Goal: Information Seeking & Learning: Learn about a topic

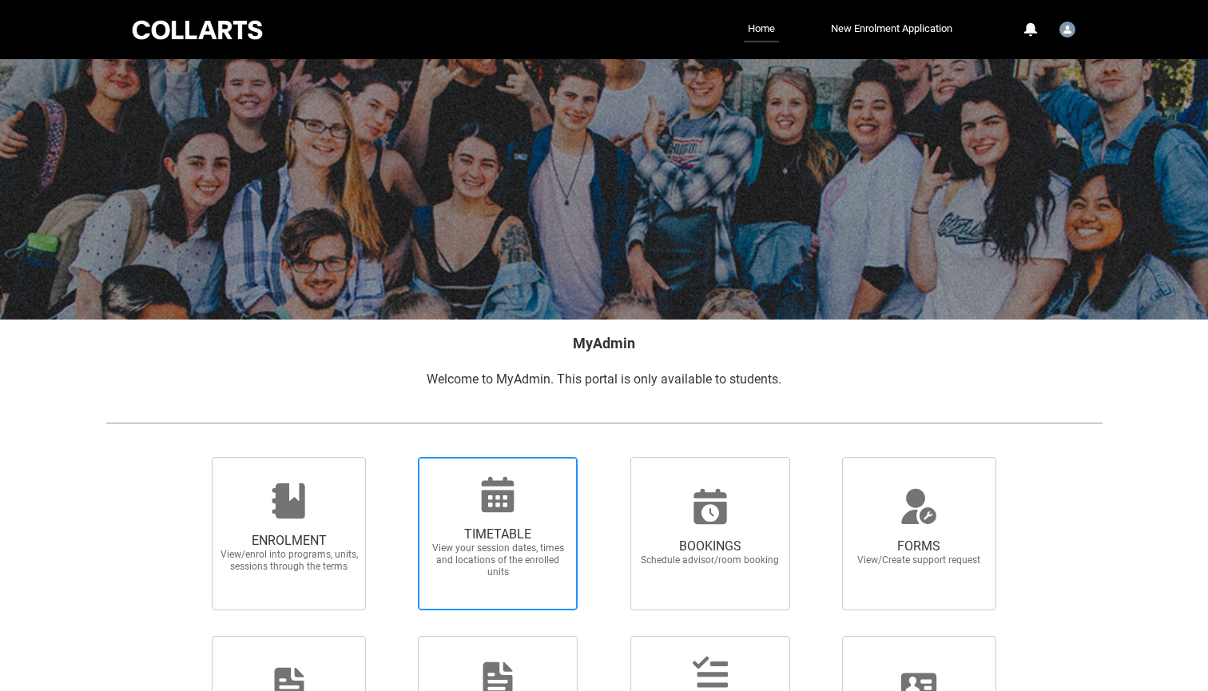
click at [527, 569] on span "View your session dates, times and locations of the enrolled units" at bounding box center [497, 560] width 141 height 36
click at [398, 457] on input "TIMETABLE View your session dates, times and locations of the enrolled units" at bounding box center [397, 456] width 1 height 1
radio input "true"
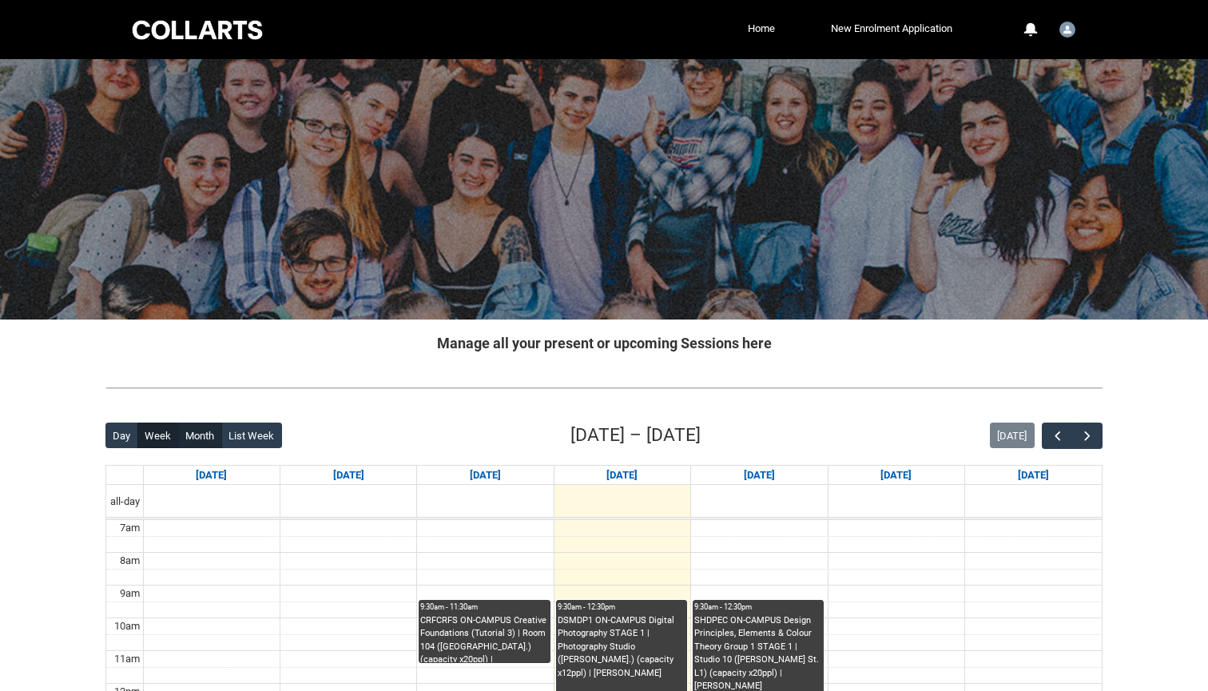
click at [205, 435] on button "Month" at bounding box center [200, 436] width 44 height 26
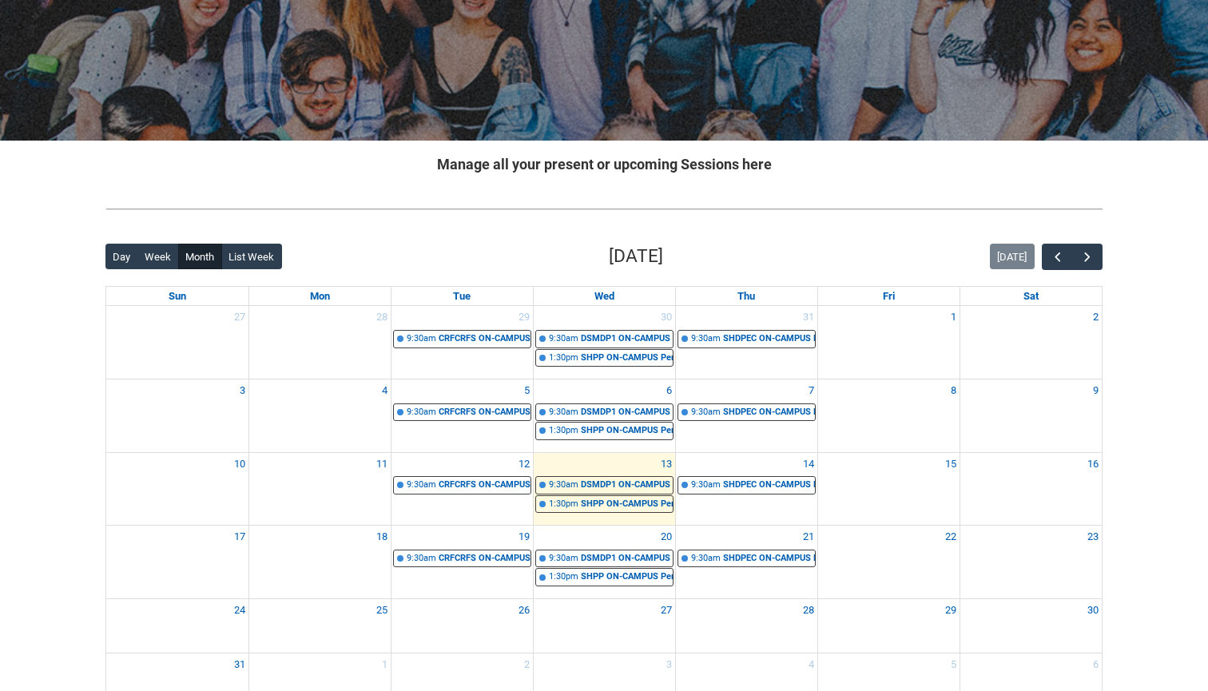
scroll to position [184, 0]
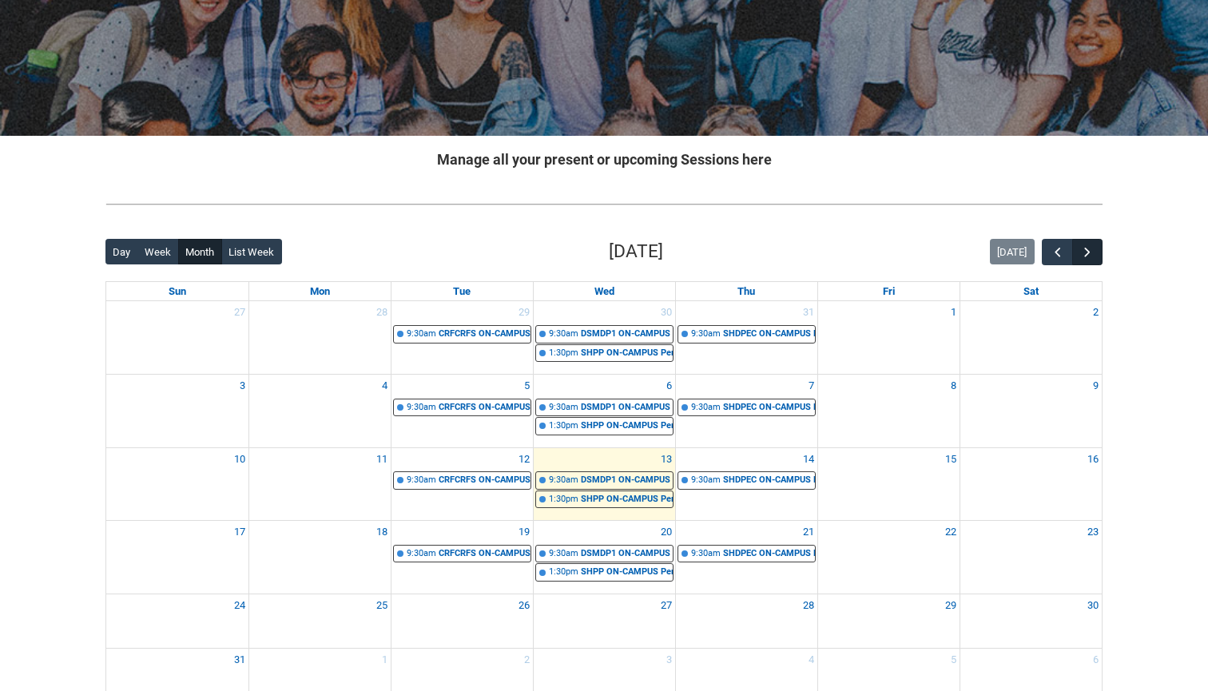
click at [1090, 250] on span "button" at bounding box center [1087, 252] width 16 height 16
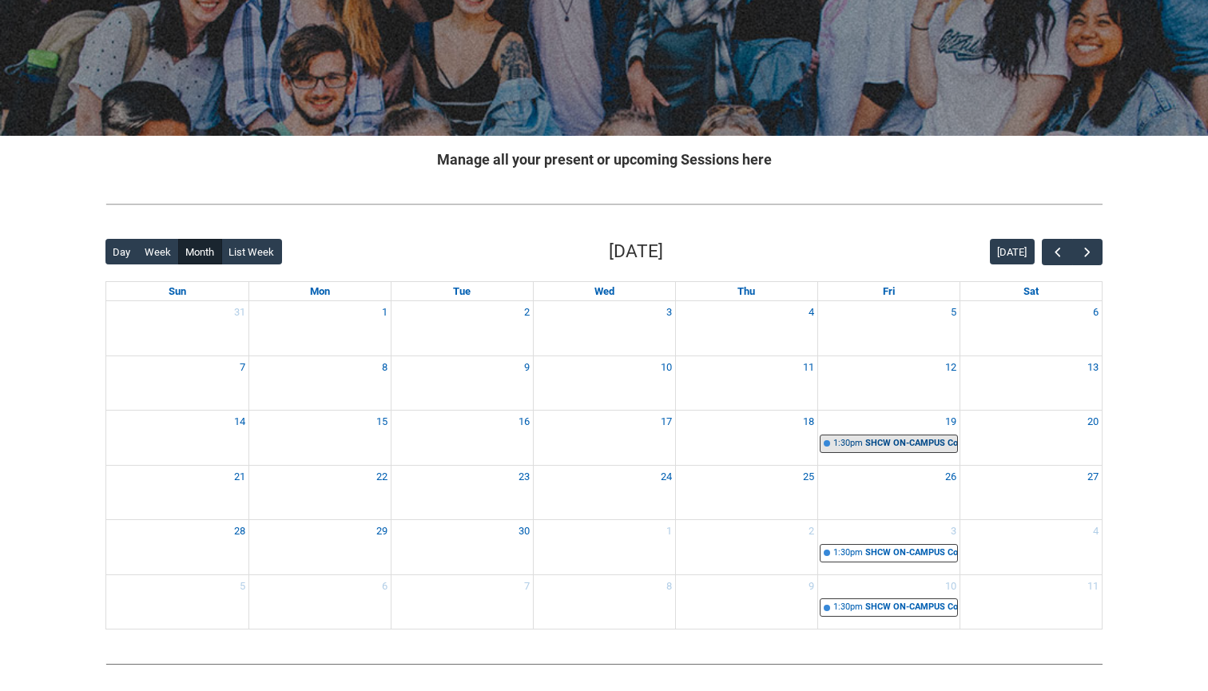
click at [912, 442] on div "SHCW ON-CAMPUS Copywriting | Studio 10 ([PERSON_NAME]. L1) (capacity x20ppl) | …" at bounding box center [911, 444] width 92 height 14
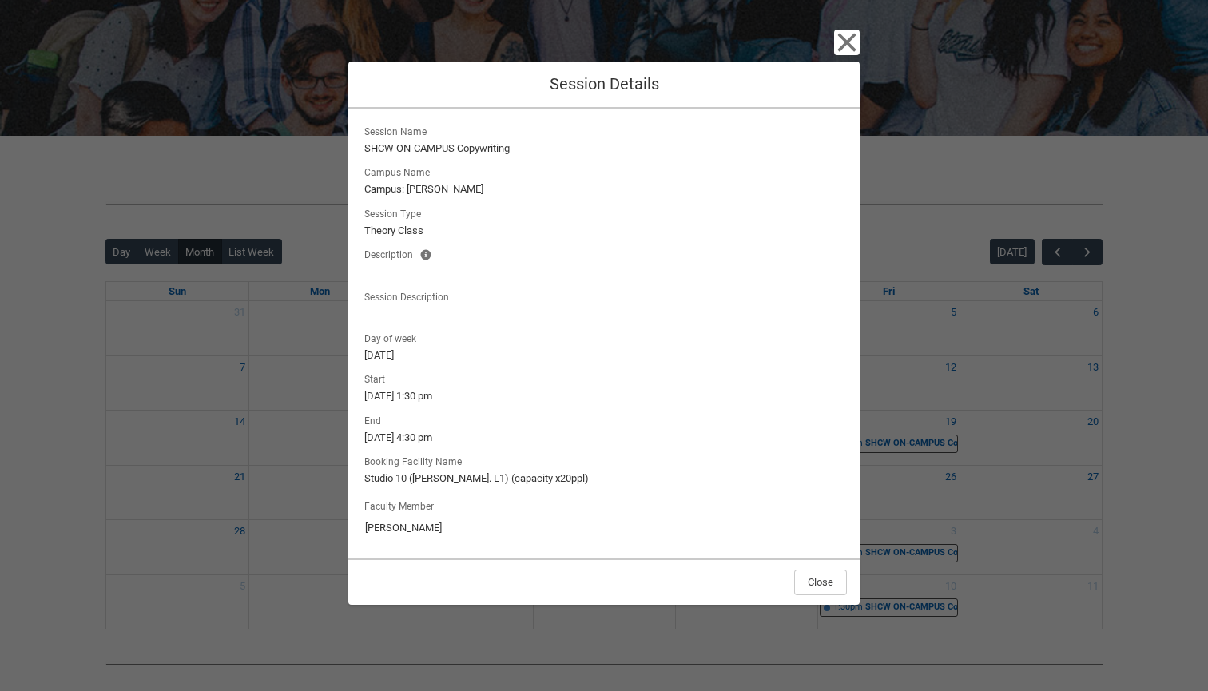
click at [848, 42] on icon "button" at bounding box center [847, 42] width 18 height 18
